Goal: Transaction & Acquisition: Obtain resource

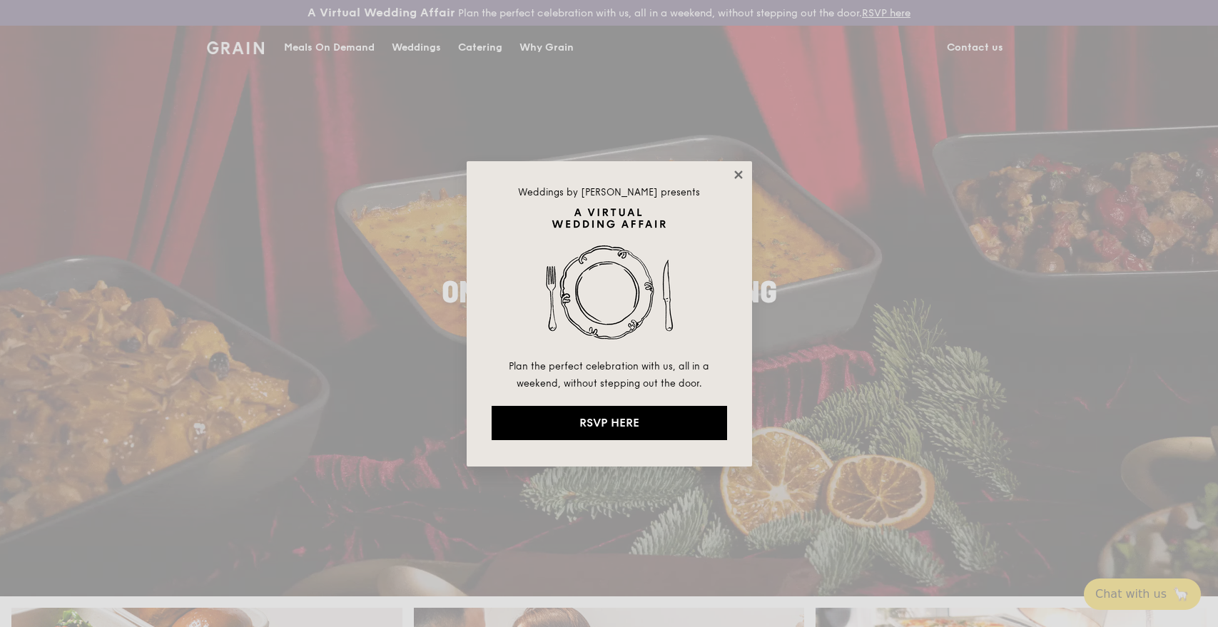
click at [741, 170] on icon at bounding box center [738, 174] width 13 height 13
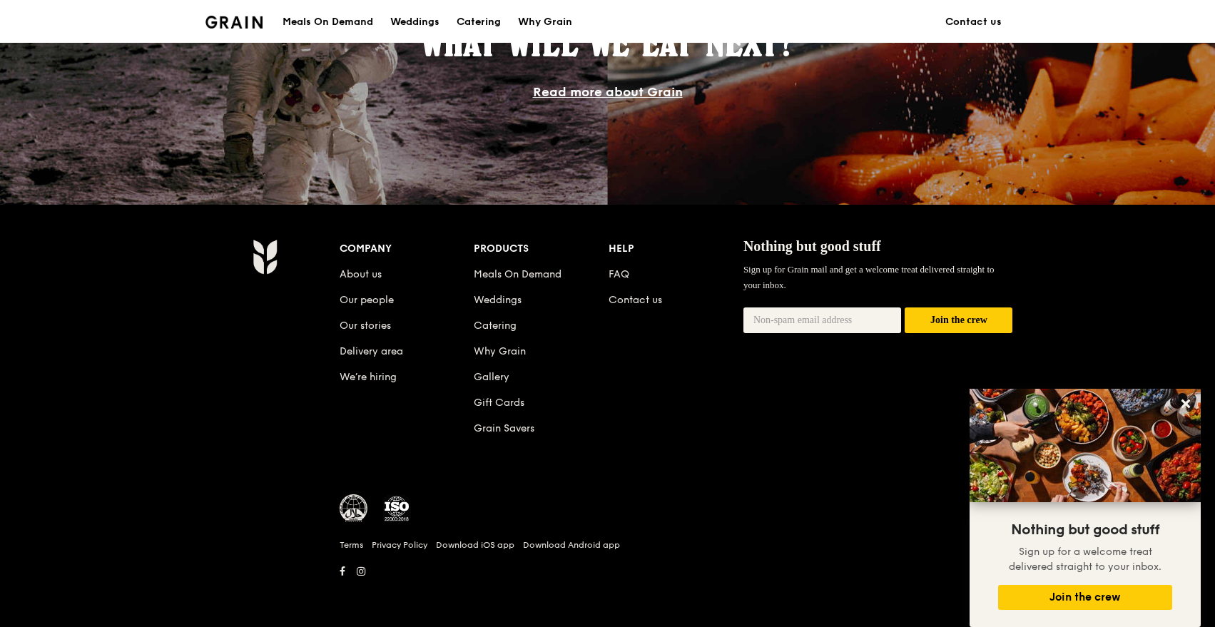
scroll to position [866, 0]
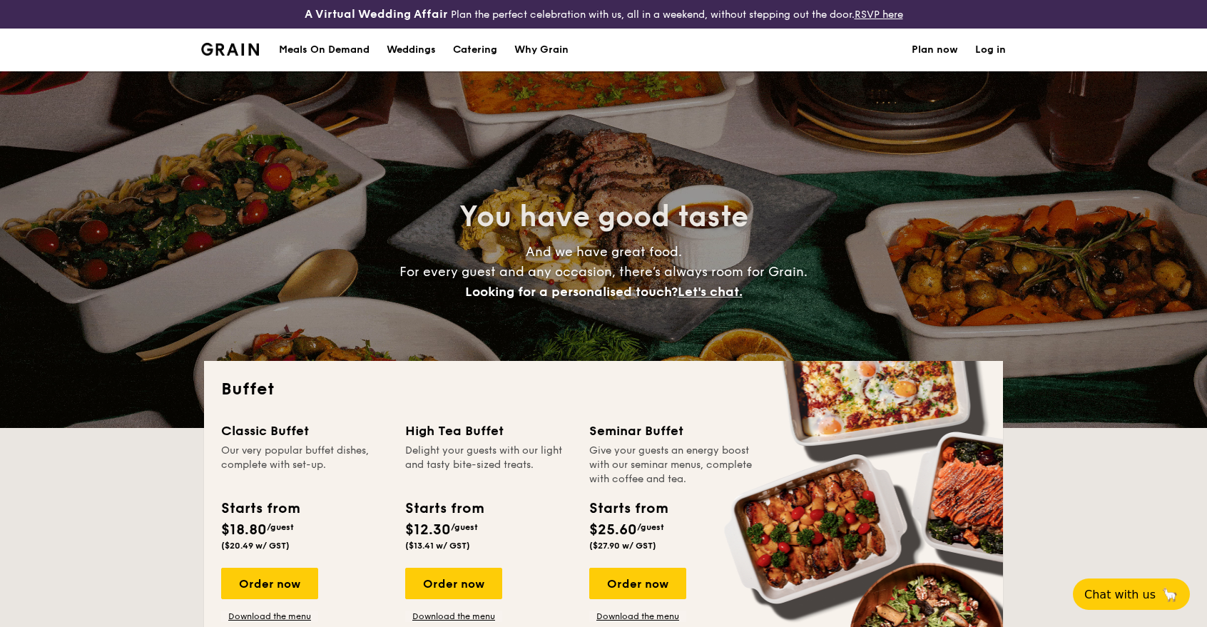
select select
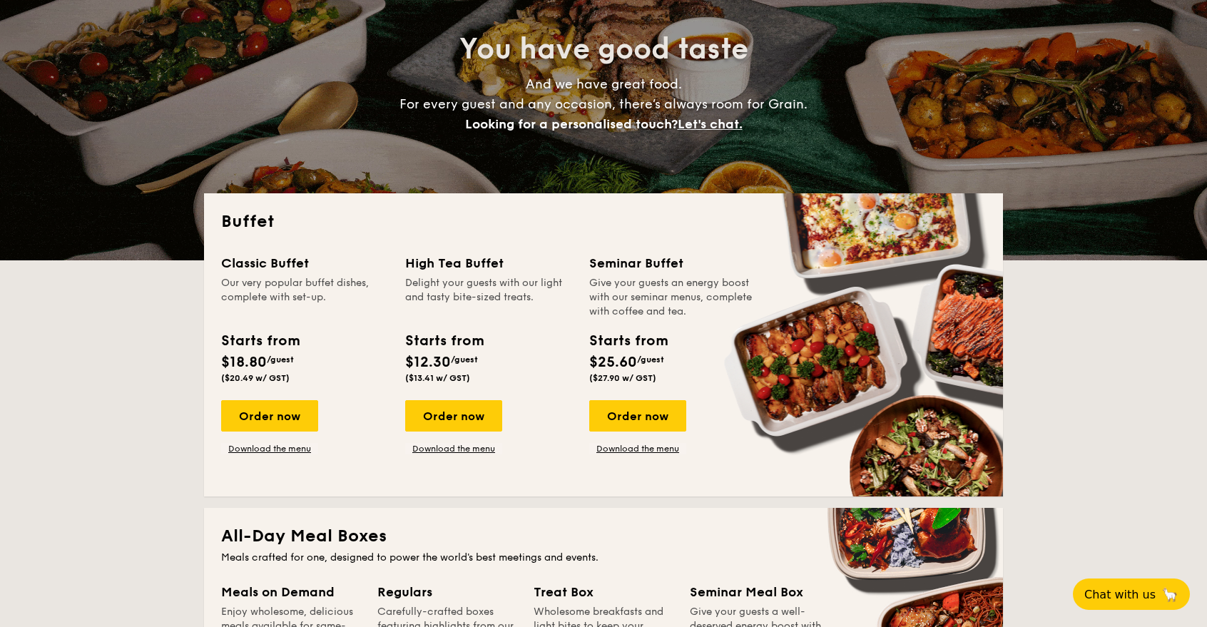
scroll to position [158, 0]
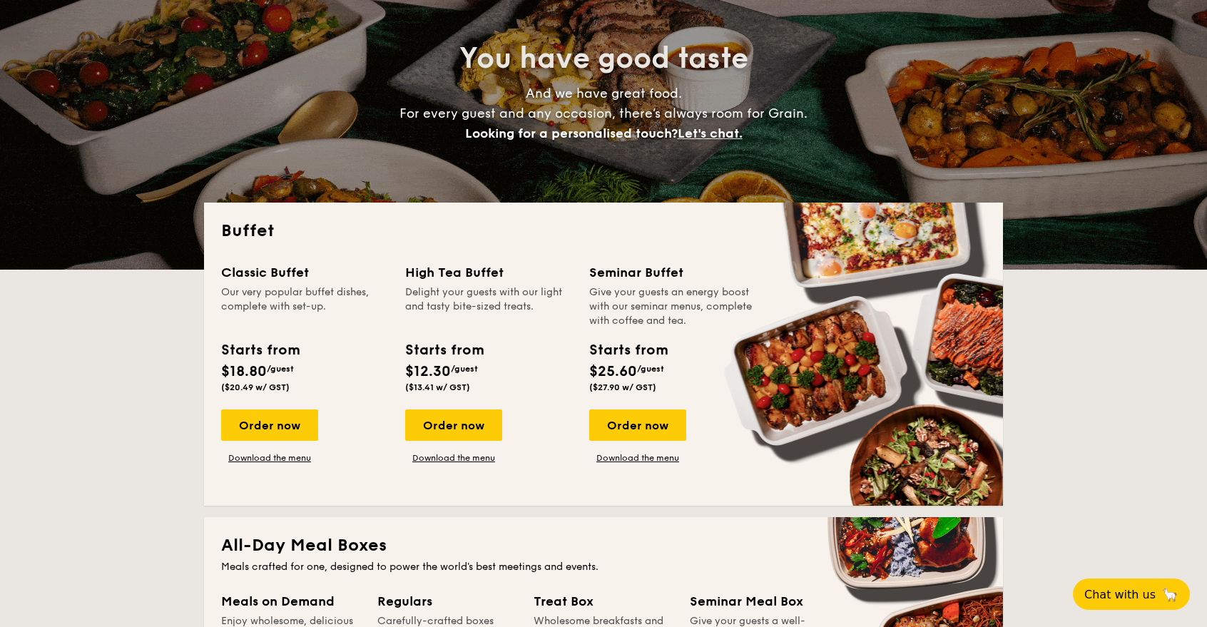
click at [275, 280] on div "Classic Buffet" at bounding box center [304, 273] width 167 height 20
click at [288, 459] on link "Download the menu" at bounding box center [269, 457] width 97 height 11
click at [629, 462] on link "Download the menu" at bounding box center [637, 457] width 97 height 11
